Goal: Information Seeking & Learning: Check status

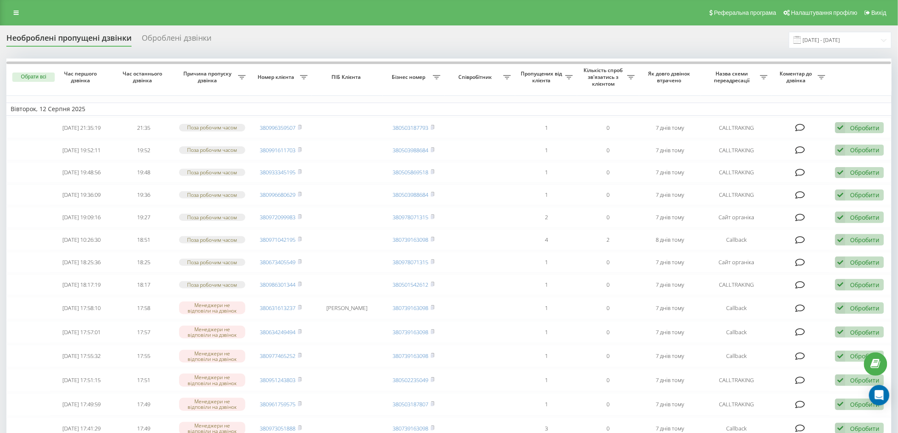
click at [183, 32] on div "Необроблені пропущені дзвінки Оброблені дзвінки 12.08.2025 - 12.08.2025" at bounding box center [449, 40] width 886 height 17
click at [177, 42] on div "Оброблені дзвінки" at bounding box center [177, 40] width 70 height 13
click at [192, 39] on div "Оброблені дзвінки" at bounding box center [177, 40] width 70 height 13
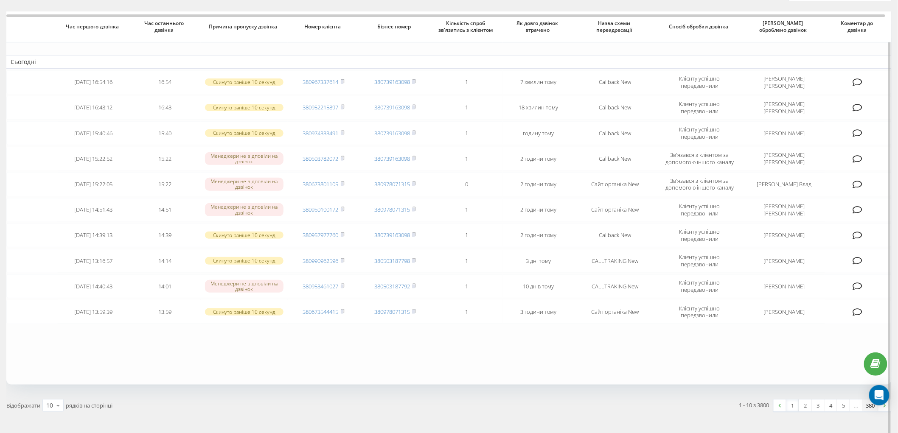
scroll to position [70, 0]
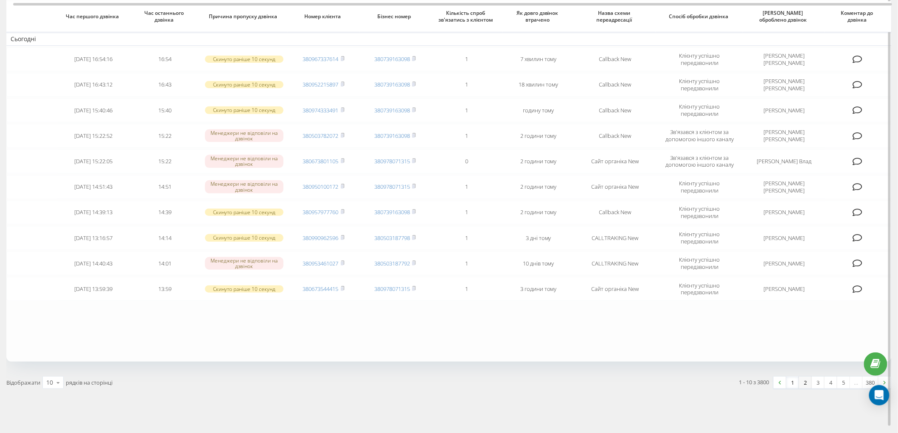
click at [802, 379] on link "2" at bounding box center [805, 383] width 13 height 12
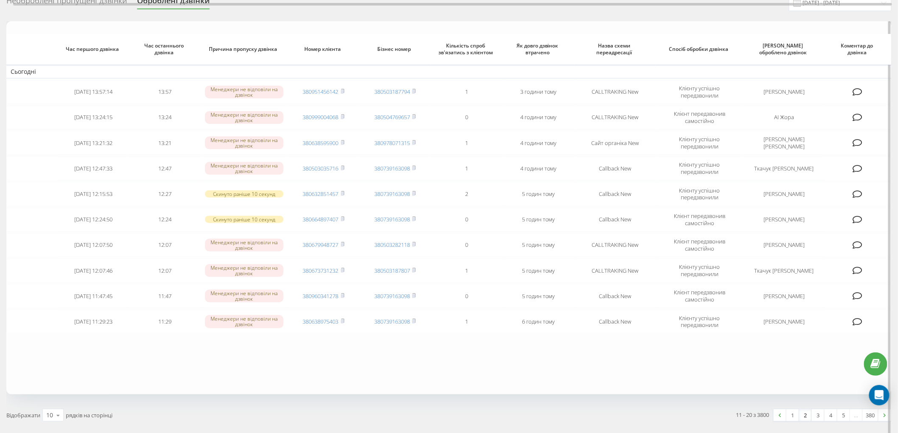
scroll to position [70, 0]
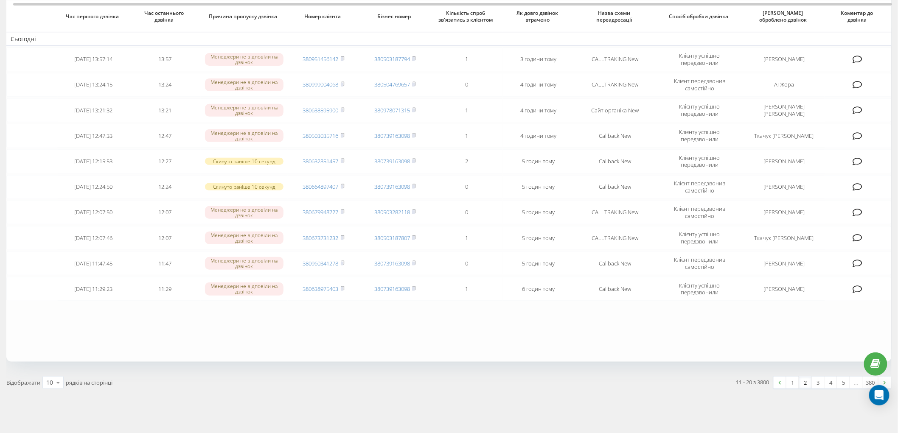
click at [797, 380] on link "1" at bounding box center [793, 383] width 13 height 12
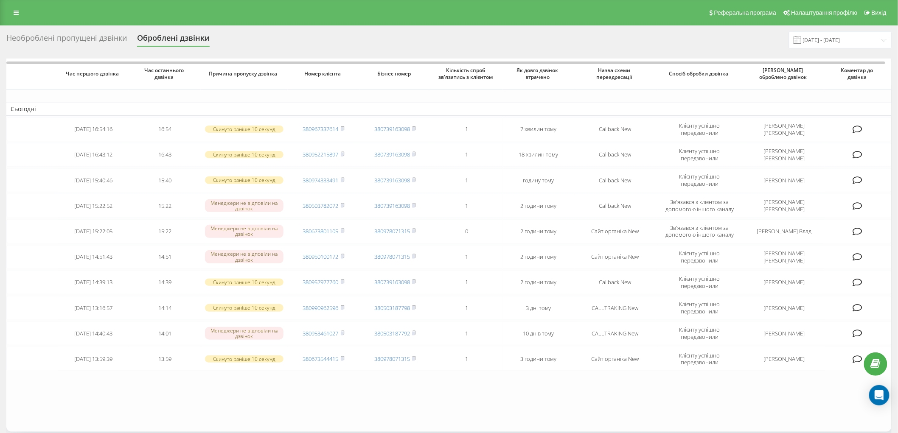
click at [16, 19] on div "Реферальна програма Налаштування профілю Вихід" at bounding box center [449, 12] width 898 height 25
click at [16, 14] on icon at bounding box center [16, 13] width 5 height 6
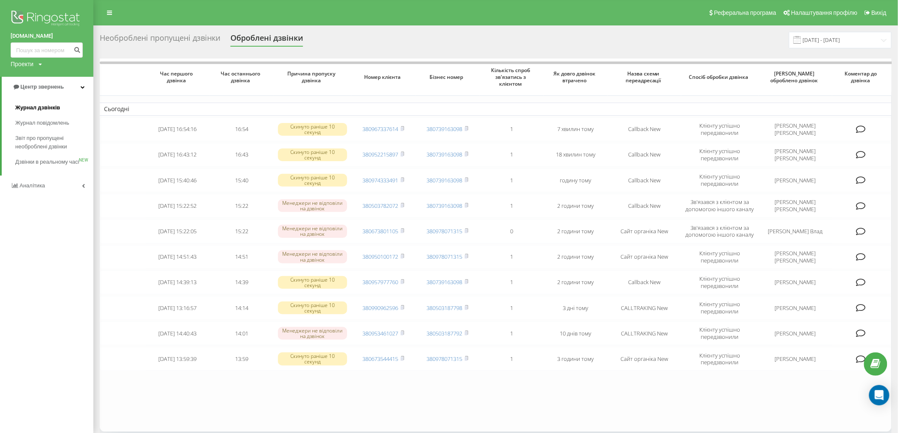
click at [45, 102] on link "Журнал дзвінків" at bounding box center [54, 107] width 78 height 15
click at [44, 109] on span "Журнал дзвінків" at bounding box center [37, 108] width 45 height 8
click at [36, 108] on span "Журнал дзвінків" at bounding box center [37, 108] width 45 height 8
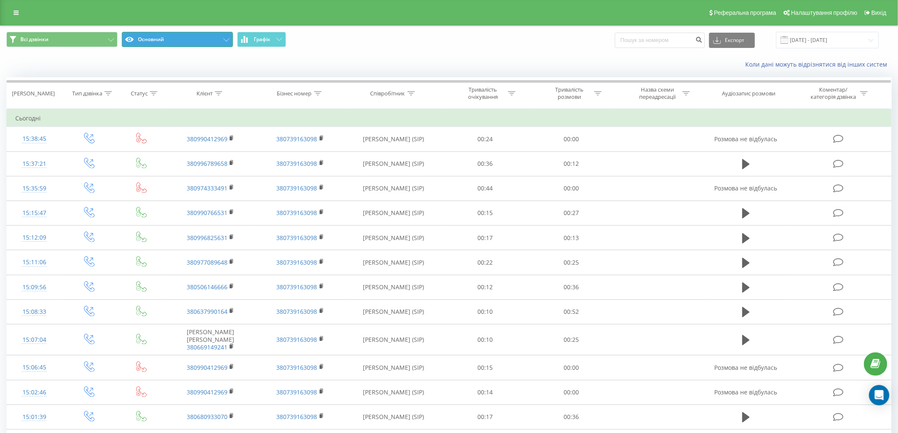
click at [183, 39] on button "Основний" at bounding box center [177, 39] width 111 height 15
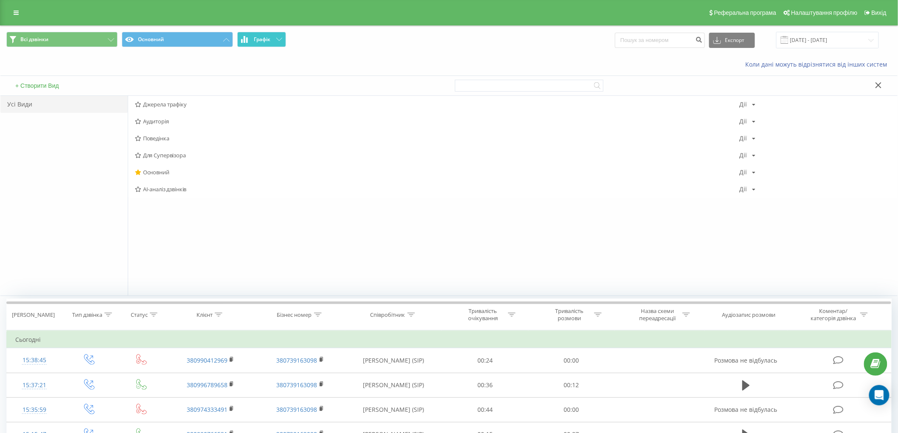
click at [265, 37] on span "Графік" at bounding box center [262, 40] width 17 height 6
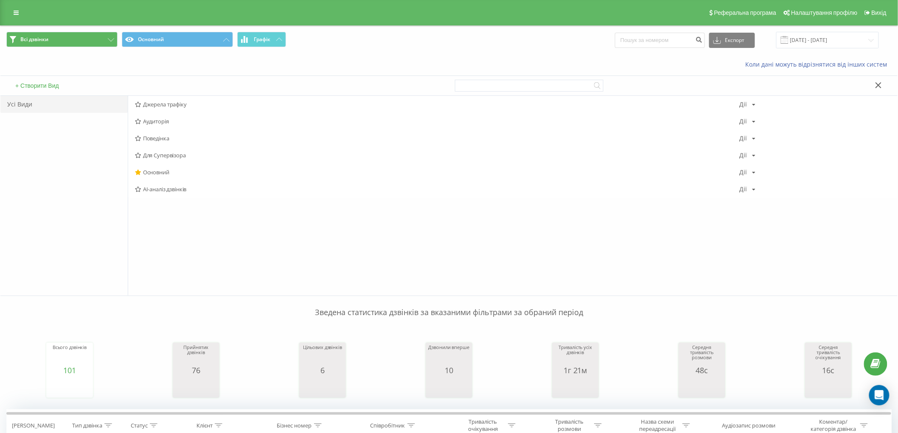
click at [76, 48] on div "Всі дзвінки Основний Графік Експорт .csv .xls .xlsx [DATE] - [DATE]" at bounding box center [449, 40] width 898 height 28
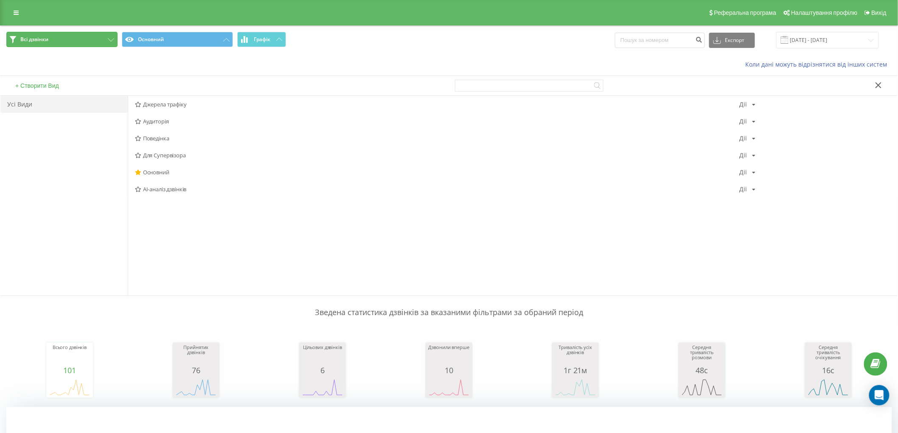
click at [75, 38] on button "Всі дзвінки" at bounding box center [61, 39] width 111 height 15
click at [195, 221] on span "Основний" at bounding box center [437, 223] width 605 height 6
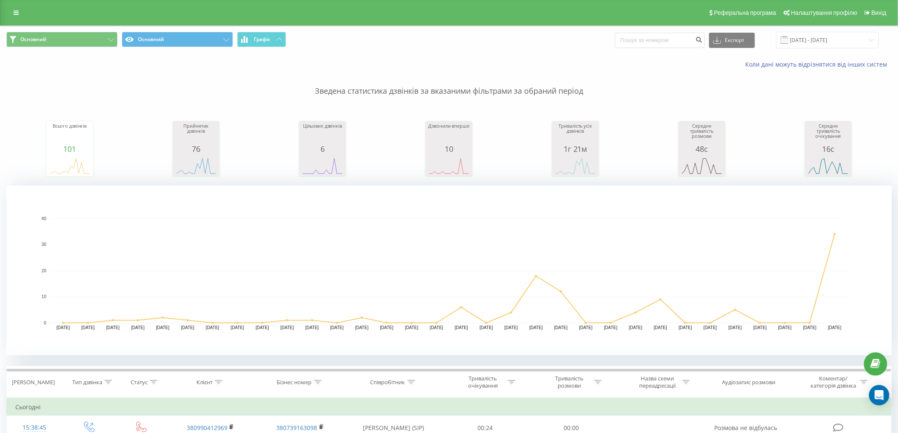
drag, startPoint x: 14, startPoint y: 15, endPoint x: 32, endPoint y: 24, distance: 20.3
click at [14, 15] on icon at bounding box center [16, 13] width 5 height 6
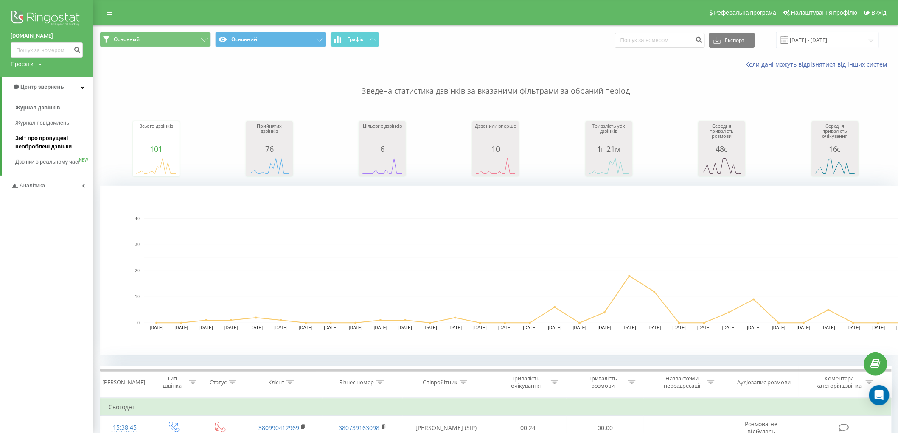
click at [71, 143] on span "Звіт про пропущені необроблені дзвінки" at bounding box center [52, 142] width 74 height 17
click at [70, 136] on span "Звіт про пропущені необроблені дзвінки" at bounding box center [52, 142] width 74 height 17
